Goal: Transaction & Acquisition: Purchase product/service

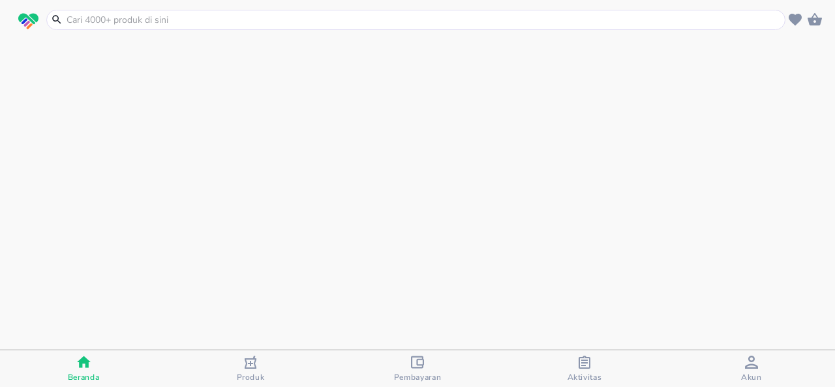
click at [432, 18] on input "text" at bounding box center [423, 20] width 717 height 14
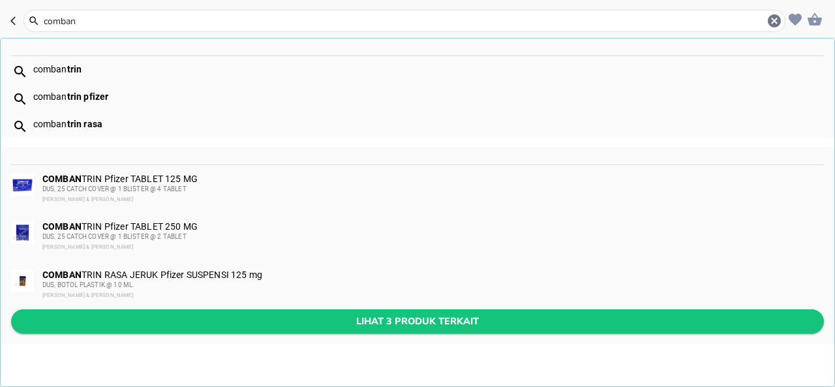
type input "comban"
click at [388, 315] on span "Lihat 3 produk terkait" at bounding box center [418, 321] width 792 height 16
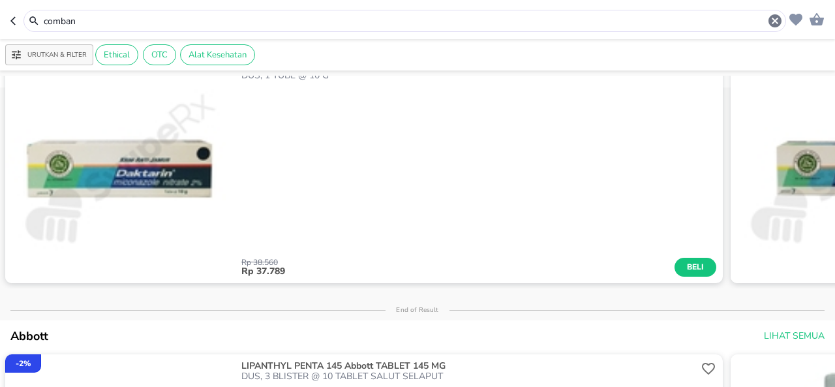
scroll to position [166, 0]
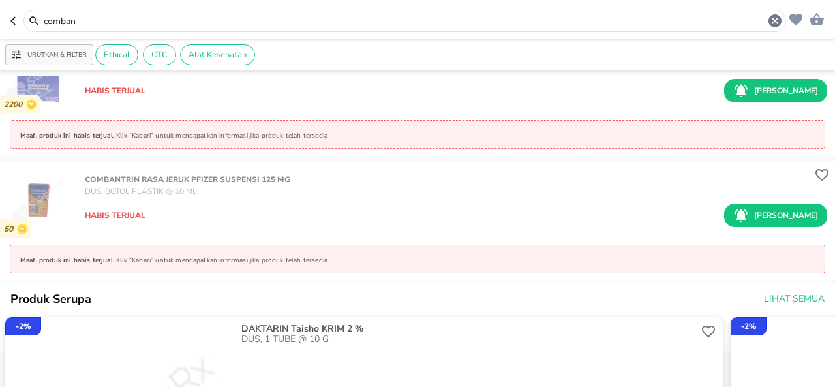
click at [773, 209] on p "[PERSON_NAME]" at bounding box center [786, 215] width 64 height 12
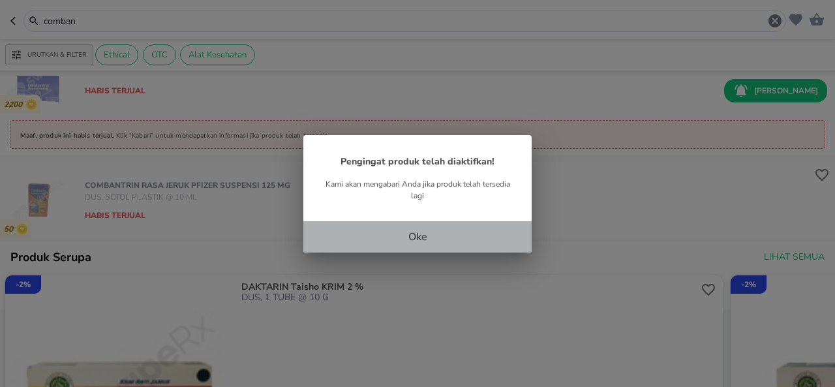
click at [418, 234] on p "Oke" at bounding box center [417, 237] width 19 height 16
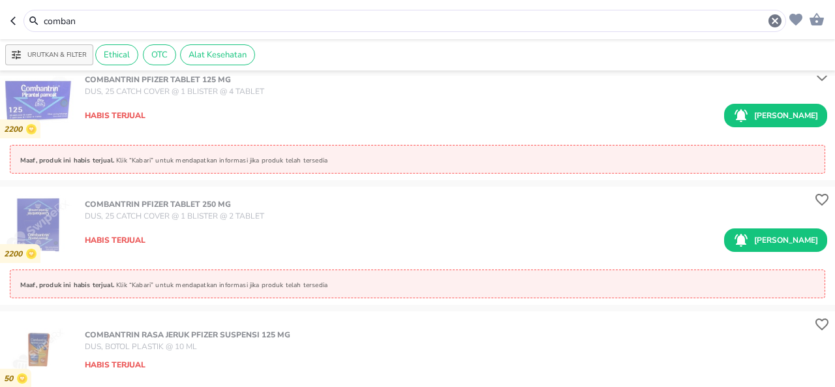
scroll to position [0, 0]
